Goal: Task Accomplishment & Management: Manage account settings

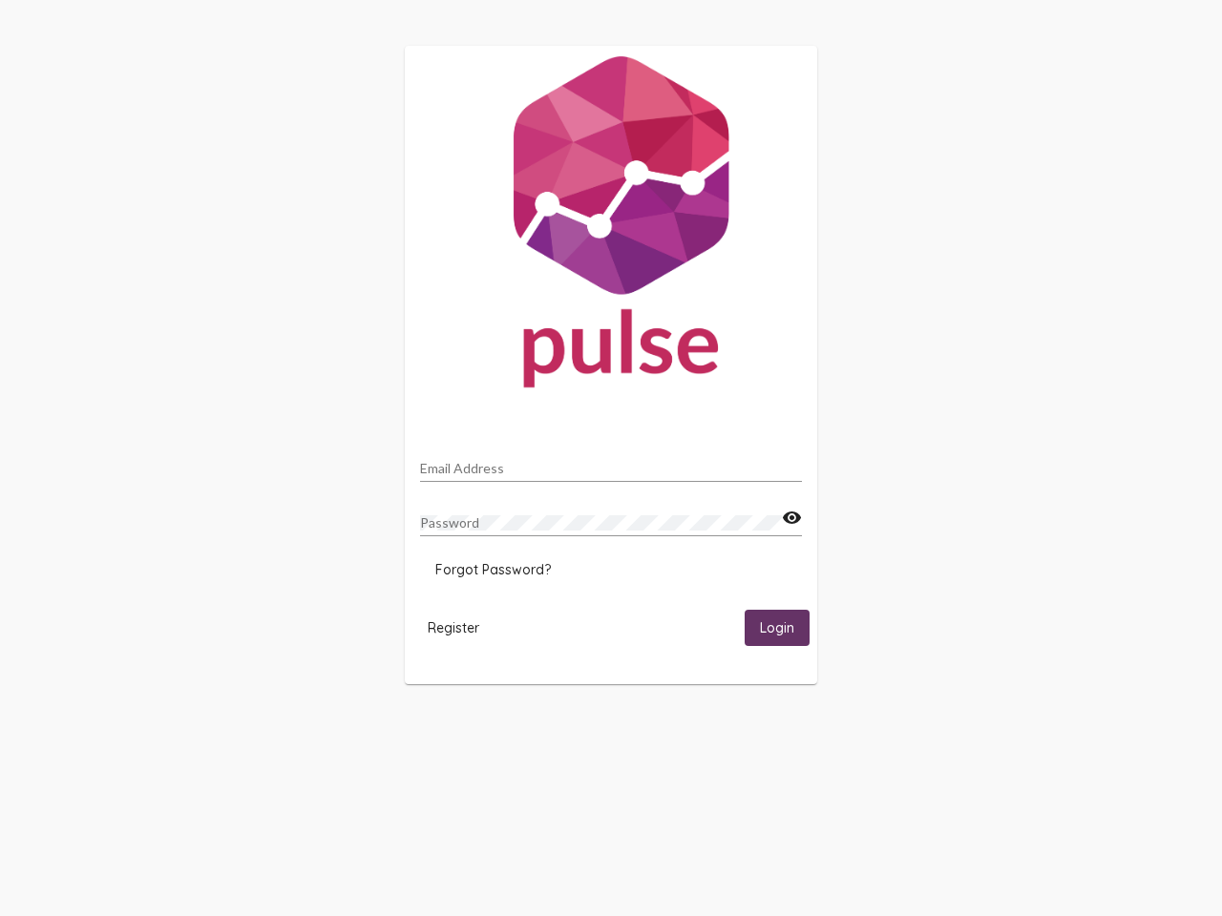
click at [611, 463] on input "Email Address" at bounding box center [611, 468] width 382 height 15
click at [791, 518] on mat-icon "visibility" at bounding box center [792, 518] width 20 height 23
click at [493, 570] on span "Forgot Password?" at bounding box center [493, 569] width 116 height 17
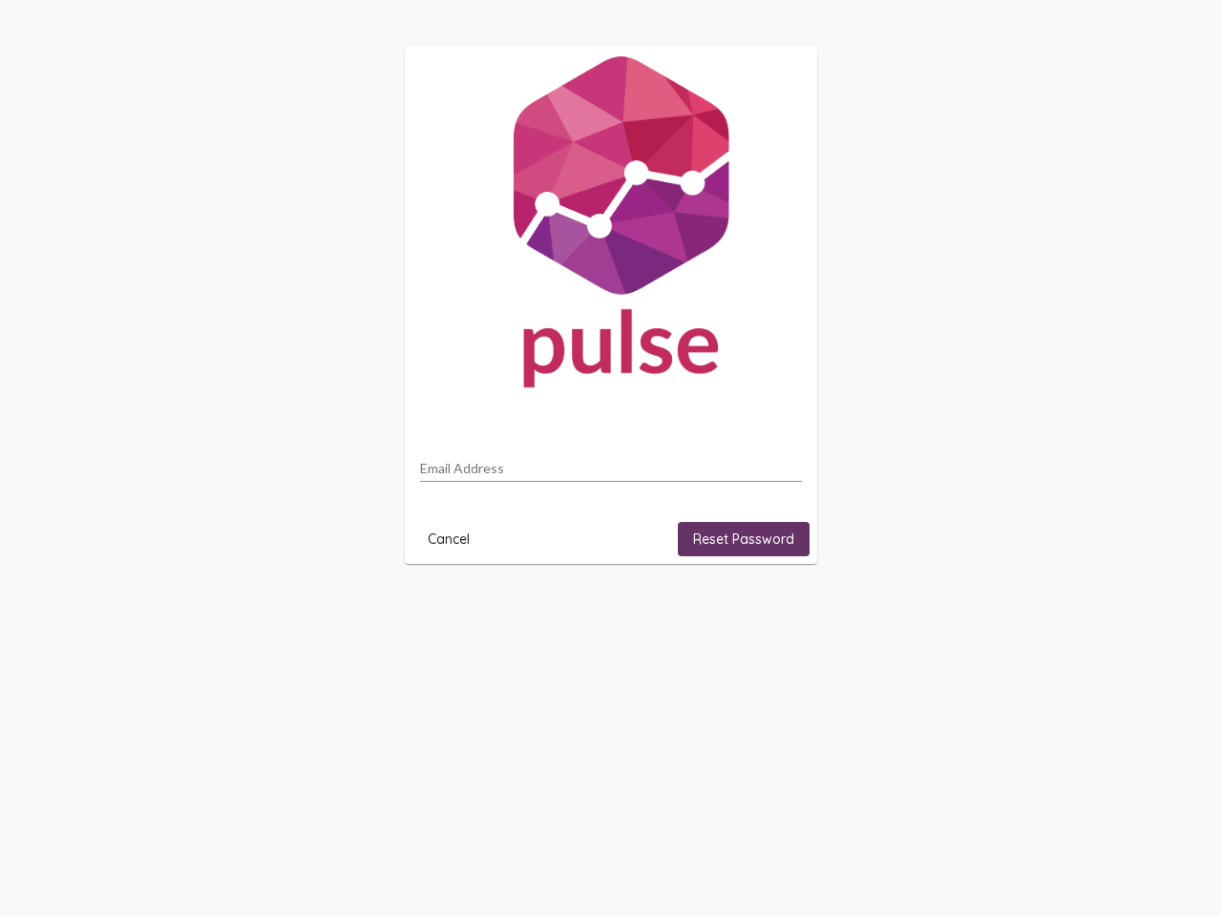
click at [453, 610] on html "Email Address Cancel Reset Password" at bounding box center [611, 305] width 1222 height 610
click at [777, 610] on html "Email Address Cancel Reset Password" at bounding box center [611, 305] width 1222 height 610
